Goal: Task Accomplishment & Management: Complete application form

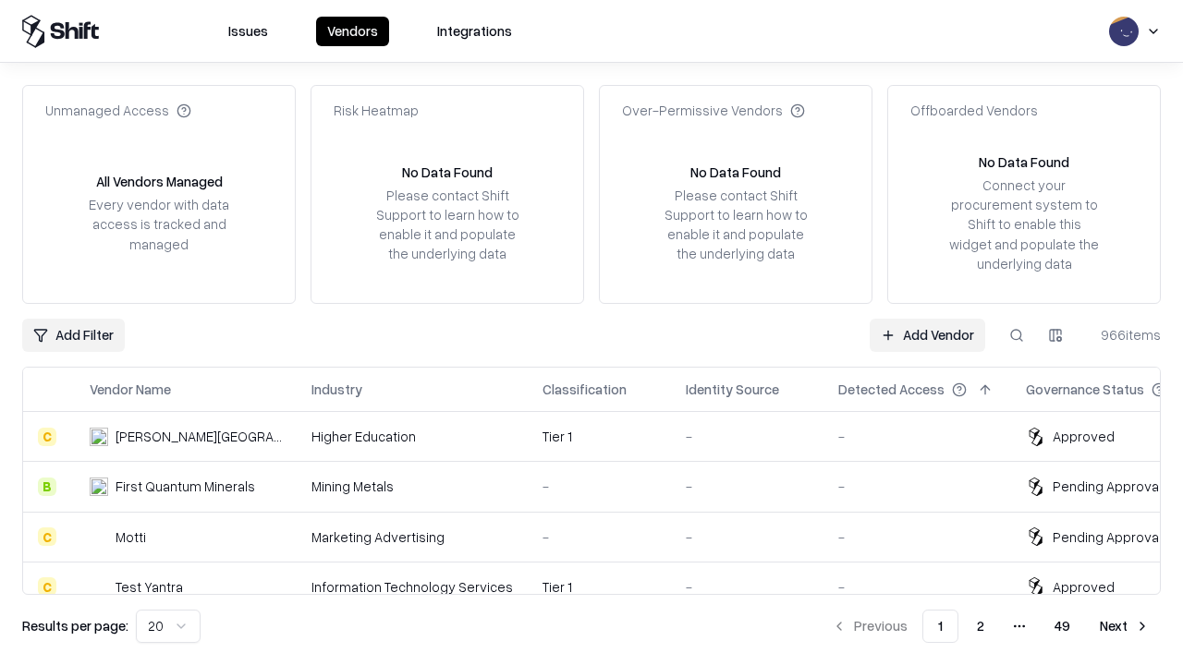
click at [927, 335] on link "Add Vendor" at bounding box center [928, 335] width 116 height 33
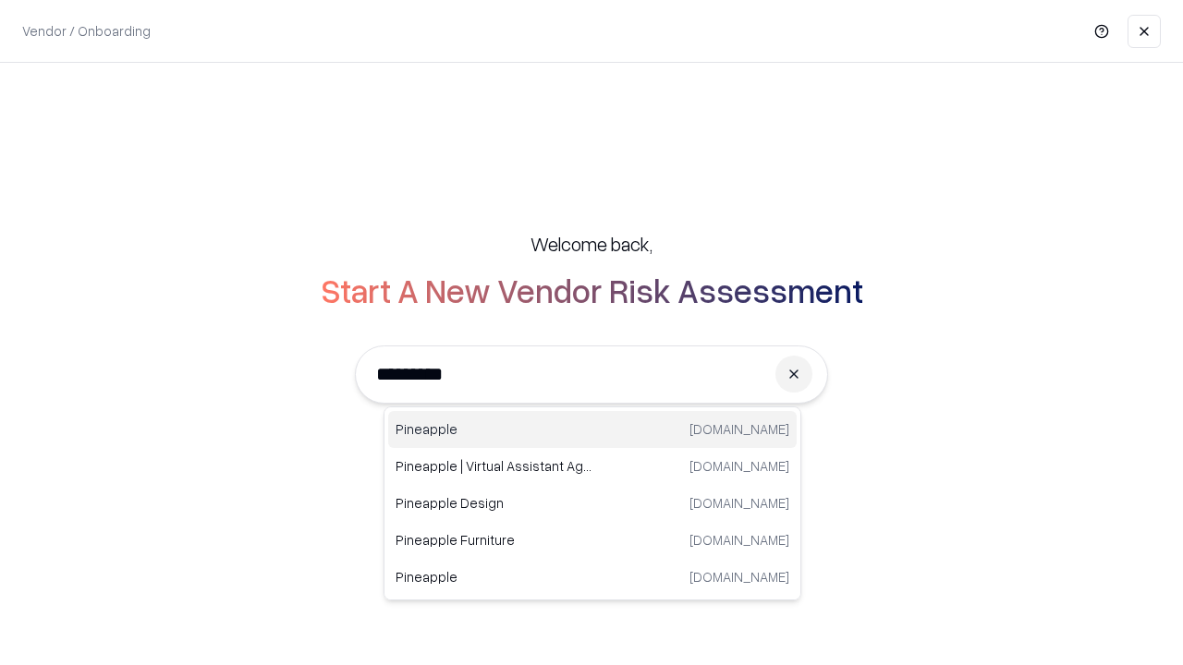
click at [592, 430] on div "Pineapple [DOMAIN_NAME]" at bounding box center [592, 429] width 408 height 37
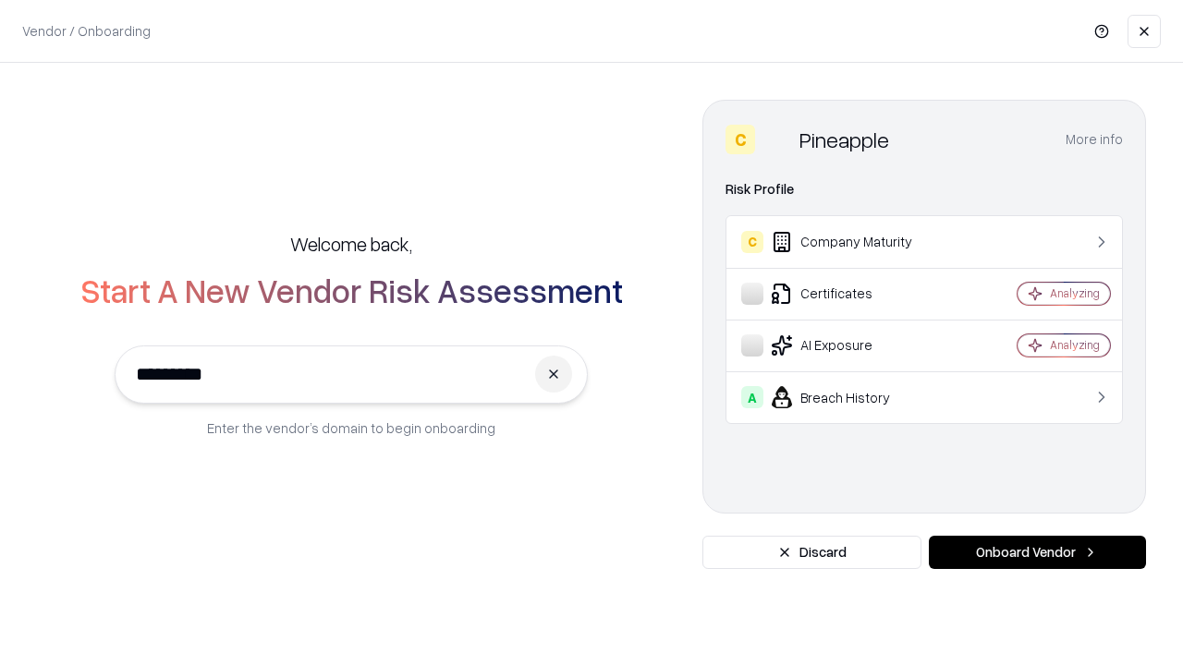
type input "*********"
click at [1037, 553] on button "Onboard Vendor" at bounding box center [1037, 552] width 217 height 33
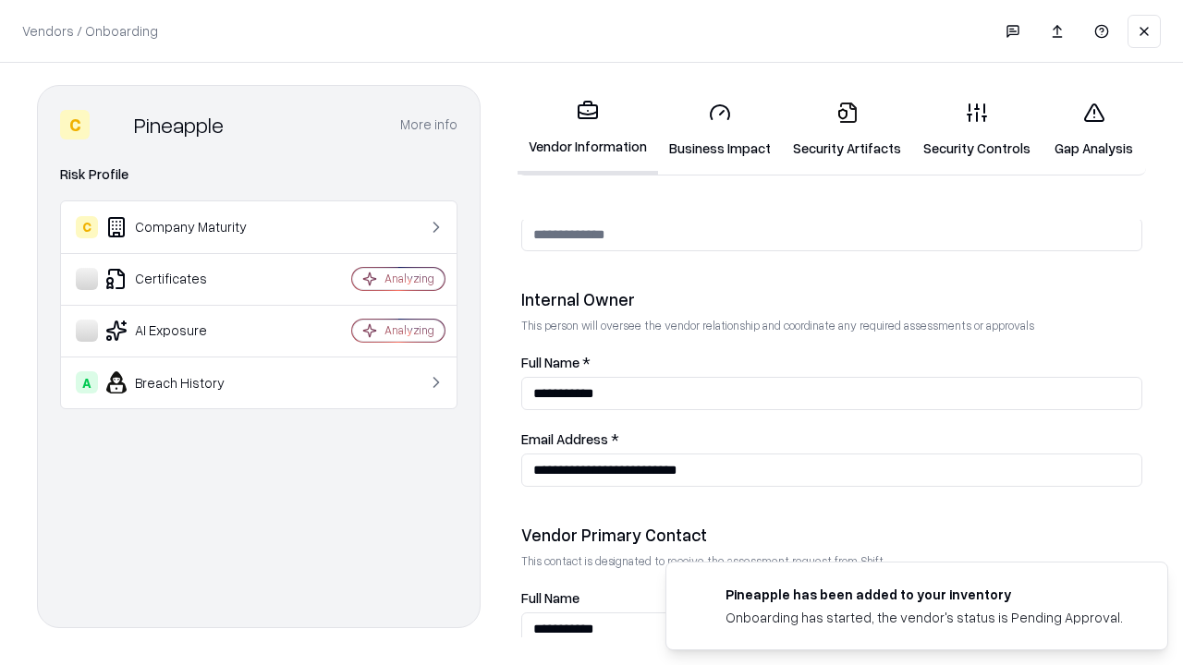
scroll to position [957, 0]
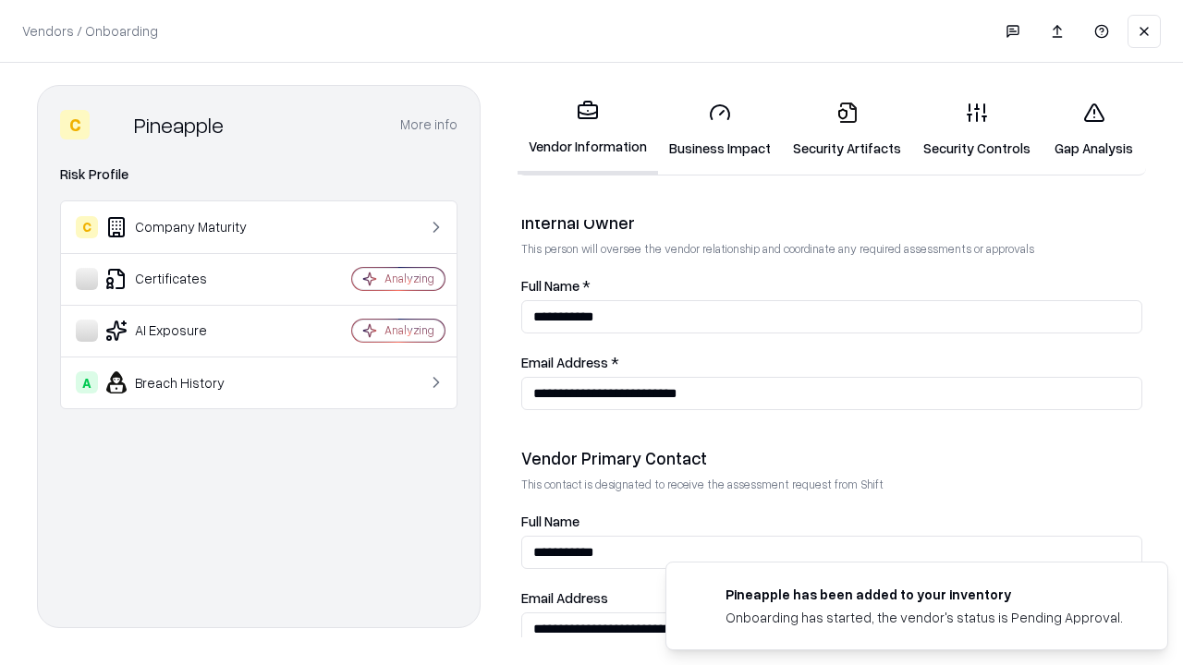
click at [720, 129] on link "Business Impact" at bounding box center [720, 130] width 124 height 86
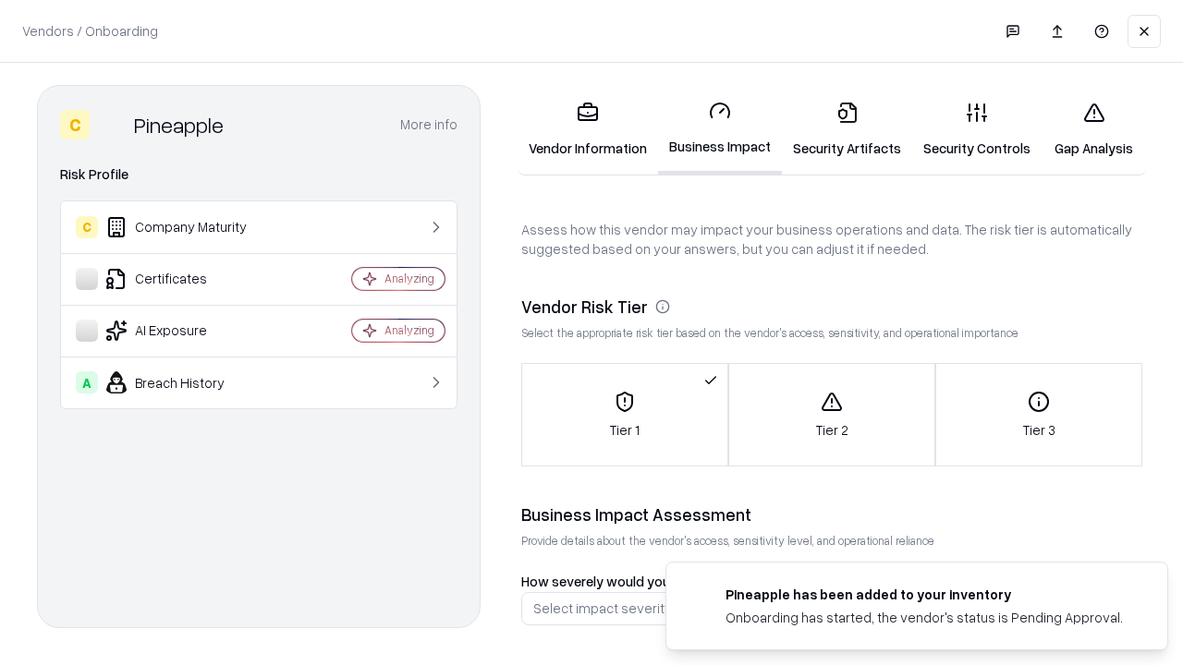
click at [1093, 129] on link "Gap Analysis" at bounding box center [1093, 130] width 104 height 86
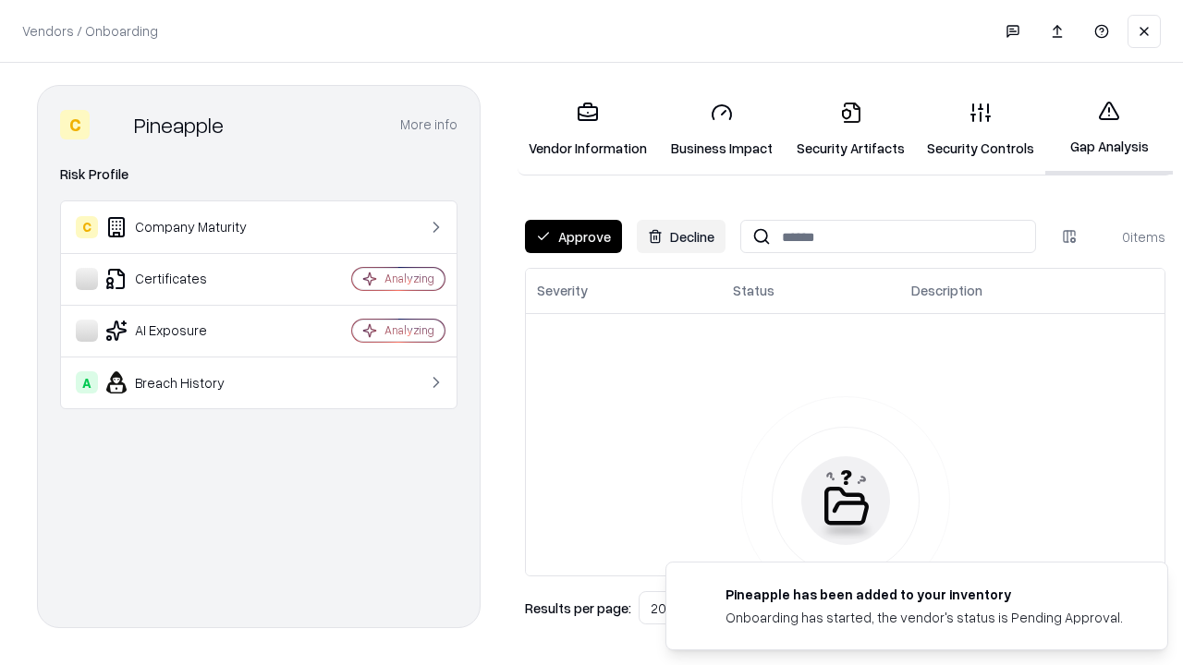
click at [573, 237] on button "Approve" at bounding box center [573, 236] width 97 height 33
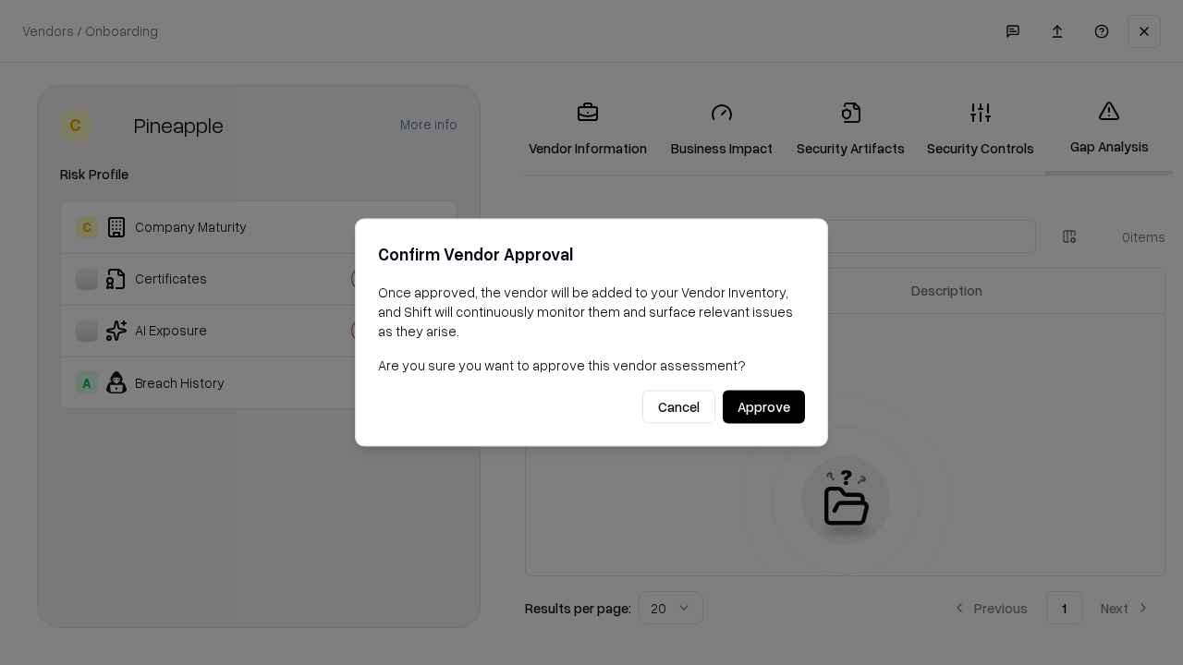
click at [763, 407] on button "Approve" at bounding box center [764, 407] width 82 height 33
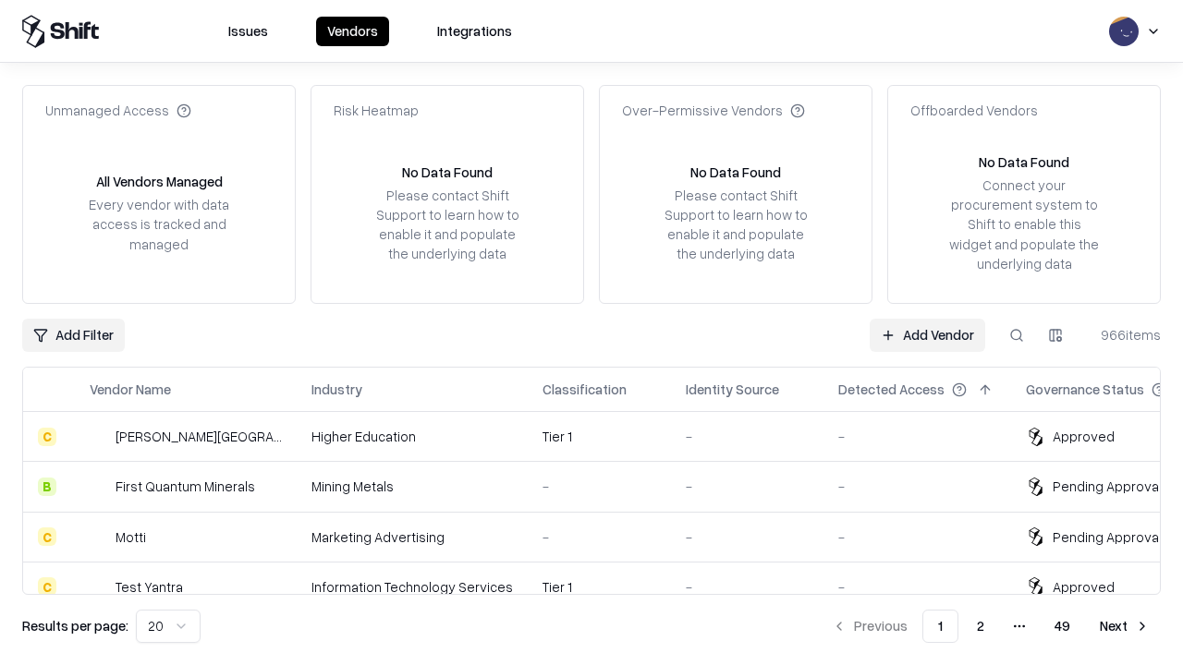
type input "*********"
click at [927, 335] on link "Add Vendor" at bounding box center [928, 335] width 116 height 33
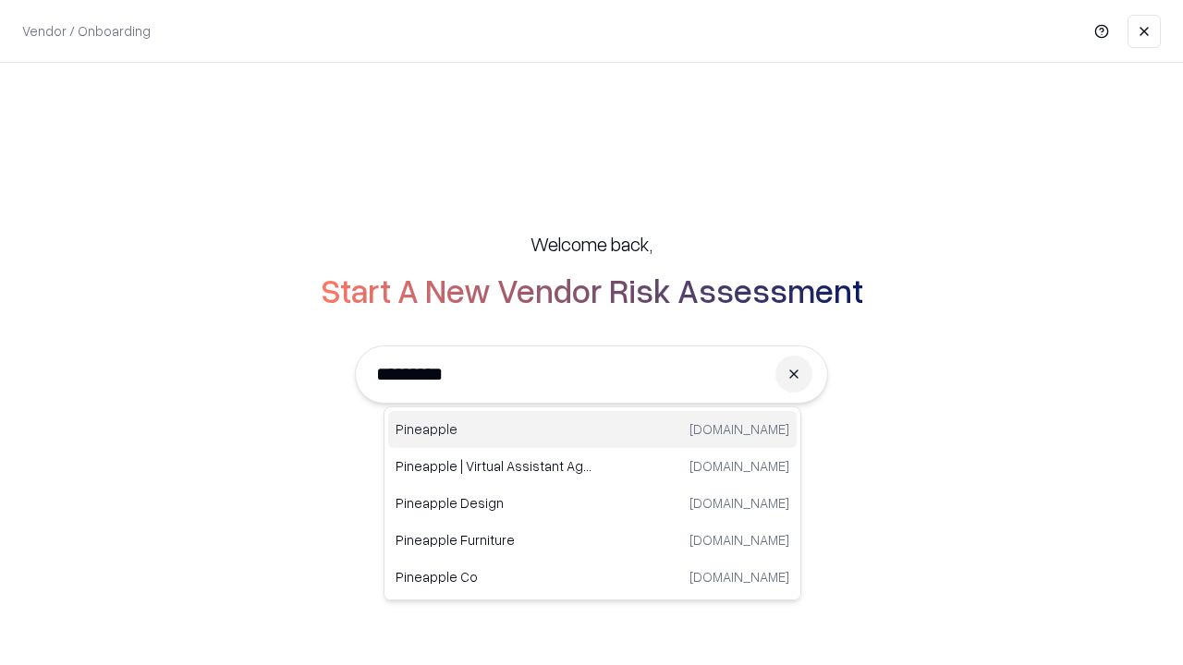
click at [592, 430] on div "Pineapple [DOMAIN_NAME]" at bounding box center [592, 429] width 408 height 37
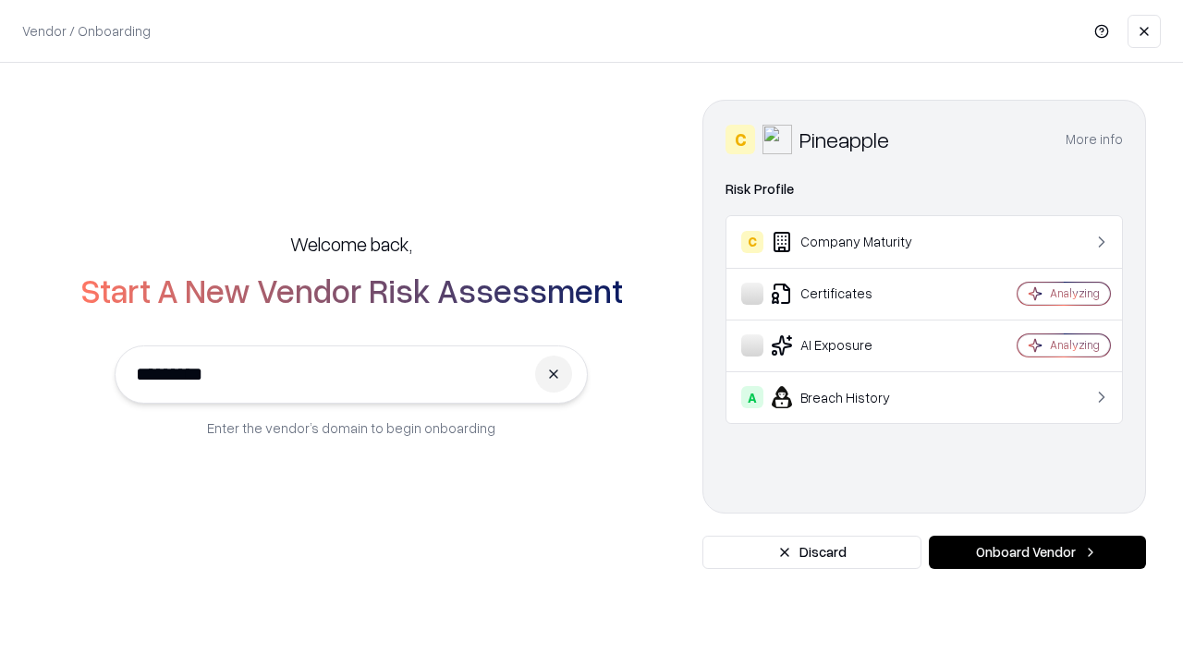
type input "*********"
click at [1037, 553] on button "Onboard Vendor" at bounding box center [1037, 552] width 217 height 33
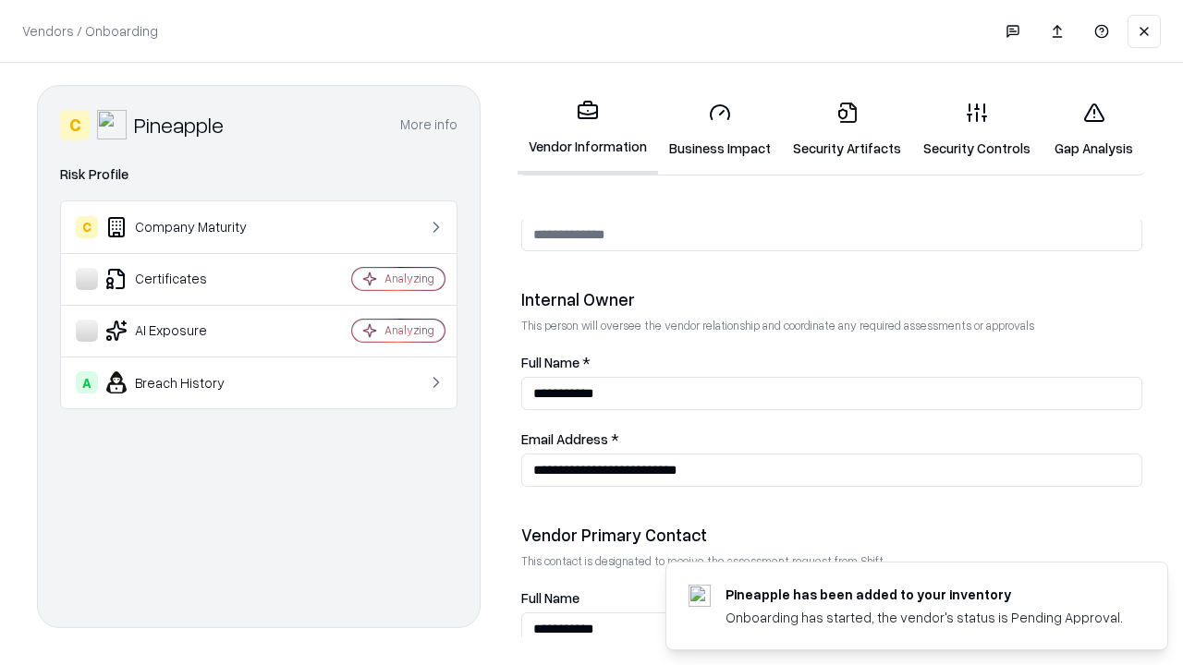
scroll to position [957, 0]
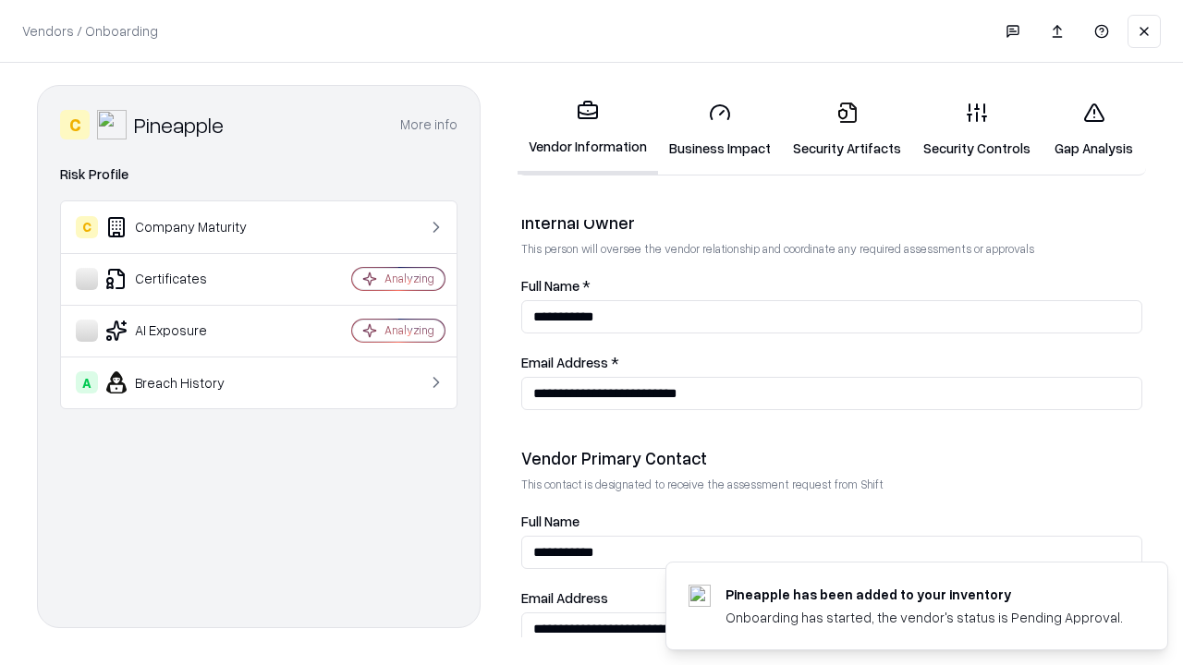
click at [1093, 129] on link "Gap Analysis" at bounding box center [1093, 130] width 104 height 86
